Goal: Task Accomplishment & Management: Manage account settings

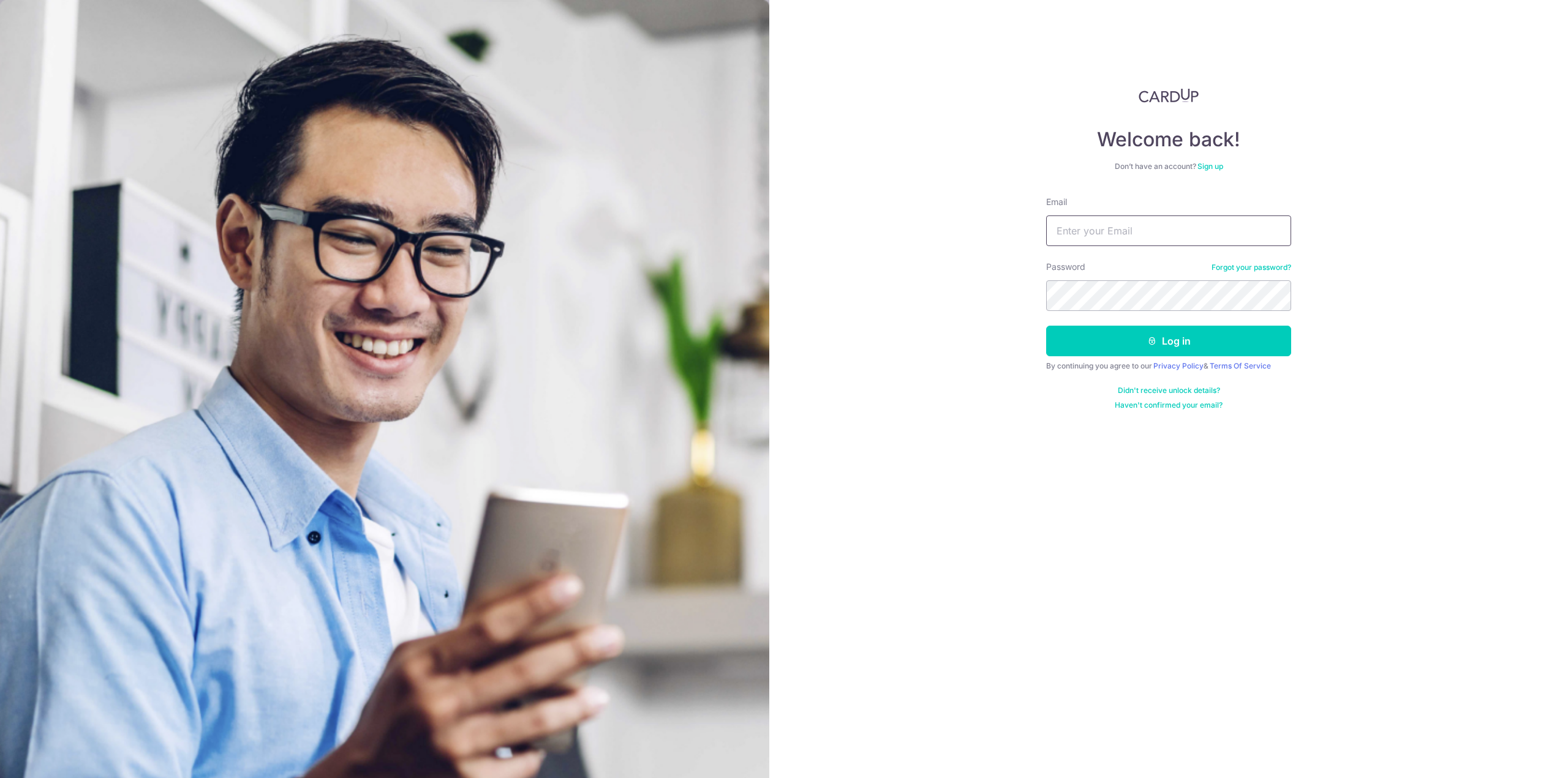
click at [1082, 218] on input "Email" at bounding box center [1168, 231] width 245 height 30
type input "[EMAIL_ADDRESS][DOMAIN_NAME]"
click at [1177, 342] on button "Log in" at bounding box center [1168, 341] width 245 height 30
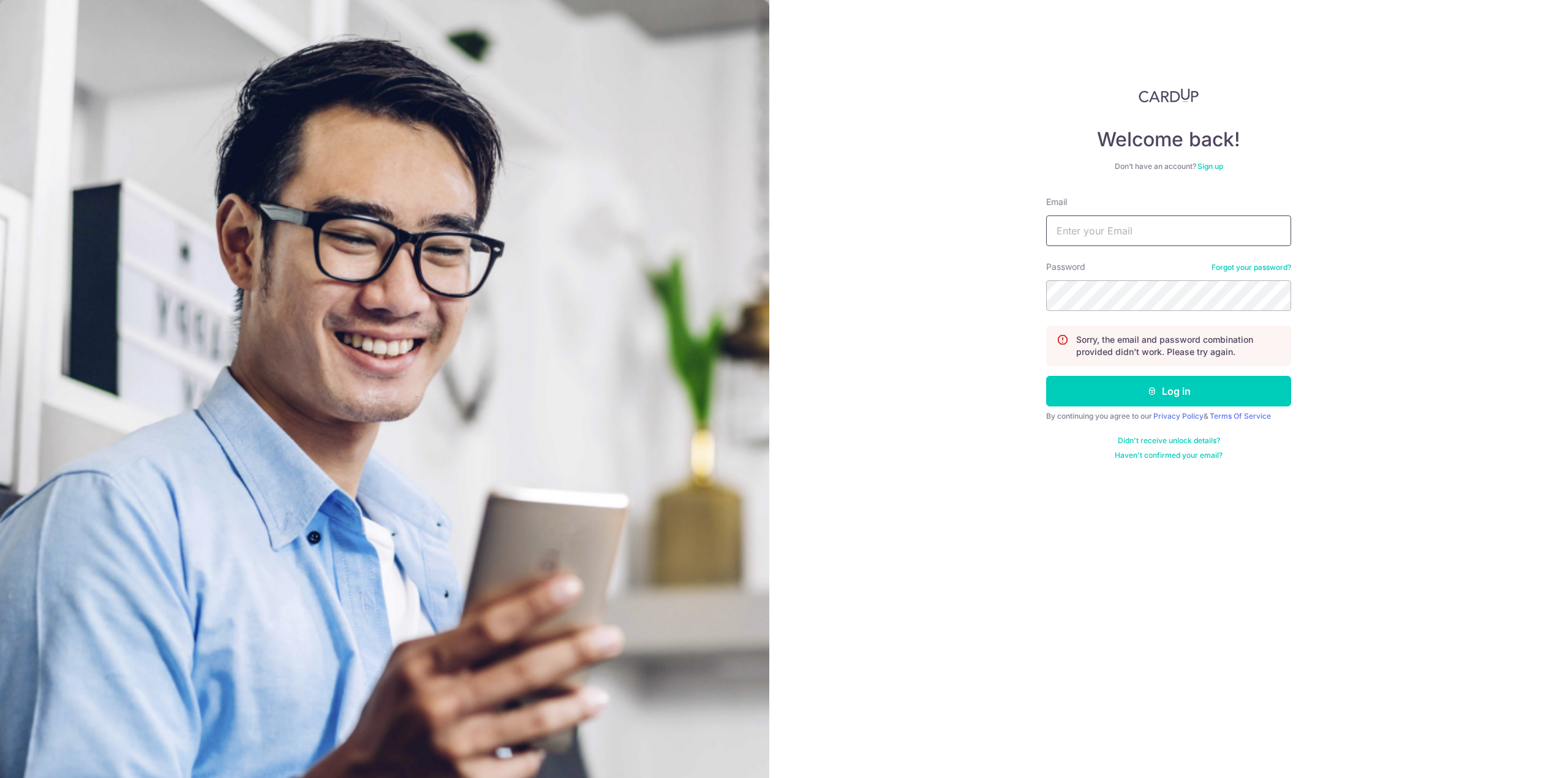
click at [1124, 229] on input "Email" at bounding box center [1168, 231] width 245 height 30
type input "[EMAIL_ADDRESS][DOMAIN_NAME]"
click at [940, 289] on div "Welcome back! Don’t have an account? Sign up Email yangliu8912@gmail.com Passwo…" at bounding box center [1168, 389] width 799 height 778
click at [1046, 376] on button "Log in" at bounding box center [1168, 391] width 245 height 30
click at [948, 324] on div "Welcome back! Don’t have an account? Sign up Email yangliu8912@gmail.com Passwo…" at bounding box center [1168, 389] width 799 height 778
